Goal: Task Accomplishment & Management: Manage account settings

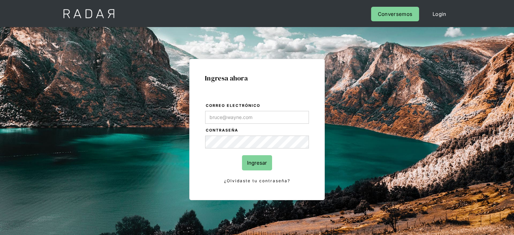
click at [222, 120] on input "Correo electrónico" at bounding box center [257, 117] width 104 height 13
type input "[EMAIL_ADDRESS][DOMAIN_NAME]"
click at [262, 165] on input "Ingresar" at bounding box center [257, 162] width 30 height 15
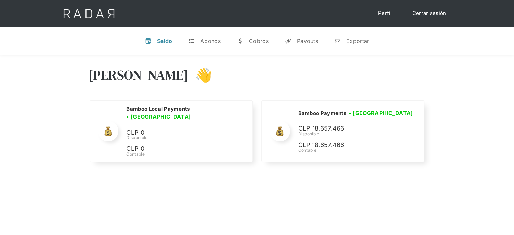
click at [315, 91] on div "[PERSON_NAME] 👋" at bounding box center [257, 80] width 338 height 41
